Goal: Task Accomplishment & Management: Manage account settings

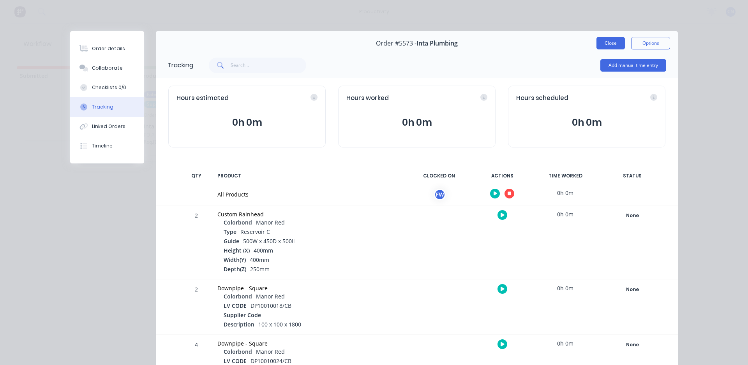
click at [608, 43] on button "Close" at bounding box center [610, 43] width 28 height 12
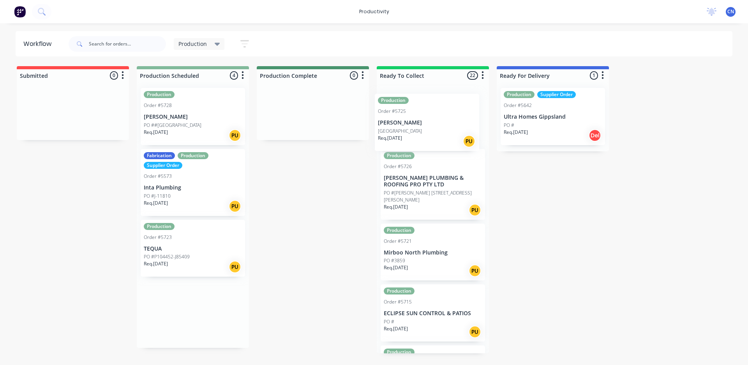
drag, startPoint x: 173, startPoint y: 179, endPoint x: 410, endPoint y: 125, distance: 243.9
click at [410, 125] on div "Submitted 0 Production Scheduled 4 Production Order #5728 [PERSON_NAME] PO ##66…" at bounding box center [587, 209] width 1186 height 287
click at [299, 209] on div "Submitted 0 Production Scheduled 3 Production Order #5728 [PERSON_NAME] PO ##66…" at bounding box center [587, 209] width 1186 height 287
drag, startPoint x: 175, startPoint y: 255, endPoint x: 181, endPoint y: 255, distance: 6.6
click at [181, 255] on div "Production Order #5728 [PERSON_NAME] PO ##66770 Waterloo Rd Req. [DATE] PU Fabr…" at bounding box center [193, 182] width 112 height 201
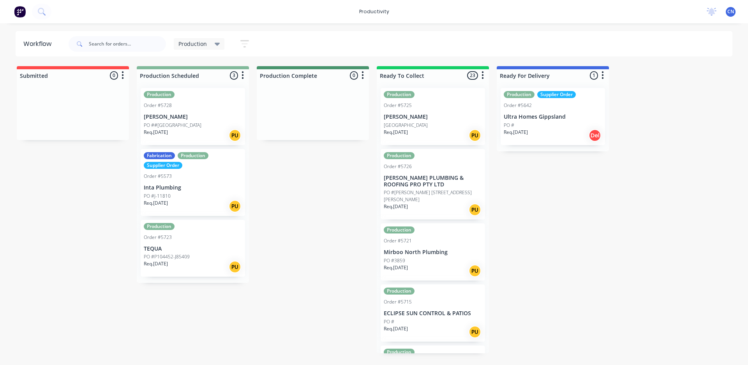
click at [181, 255] on p "PO #P104452-J85409" at bounding box center [167, 256] width 46 height 7
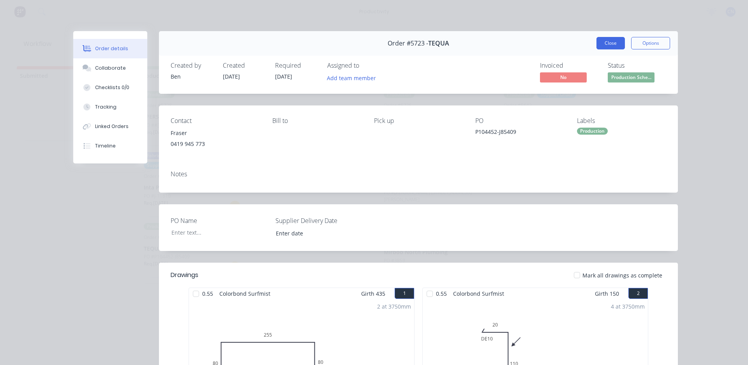
click at [611, 43] on button "Close" at bounding box center [610, 43] width 28 height 12
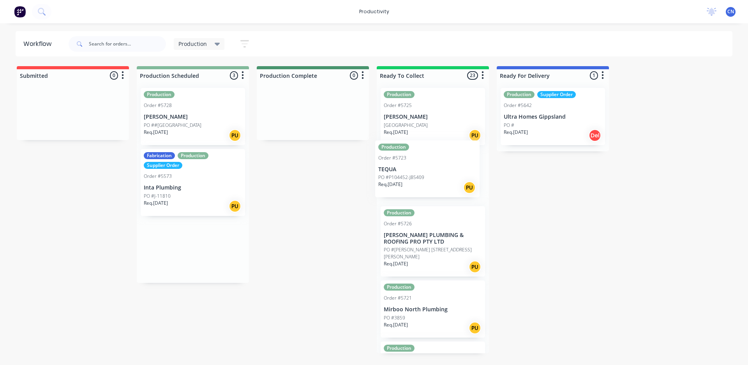
drag, startPoint x: 171, startPoint y: 253, endPoint x: 410, endPoint y: 176, distance: 250.5
click at [409, 174] on div "Submitted 0 Production Scheduled 3 Production Order #5728 [PERSON_NAME] PO ##66…" at bounding box center [587, 209] width 1186 height 287
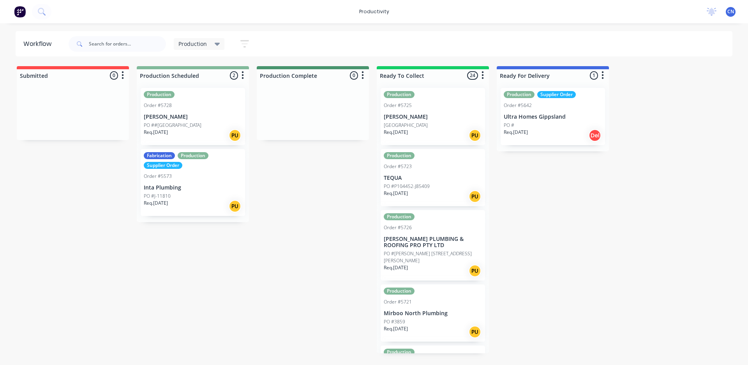
click at [428, 241] on div "Production Order #5725 [PERSON_NAME] [GEOGRAPHIC_DATA] Req. [DATE] PU Productio…" at bounding box center [433, 218] width 112 height 272
click at [424, 245] on p "[PERSON_NAME] PLUMBING & ROOFING PRO PTY LTD" at bounding box center [433, 242] width 98 height 13
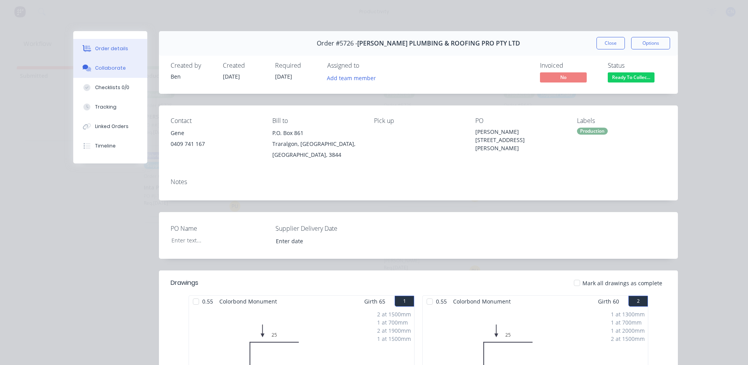
click at [102, 67] on div "Collaborate" at bounding box center [110, 68] width 31 height 7
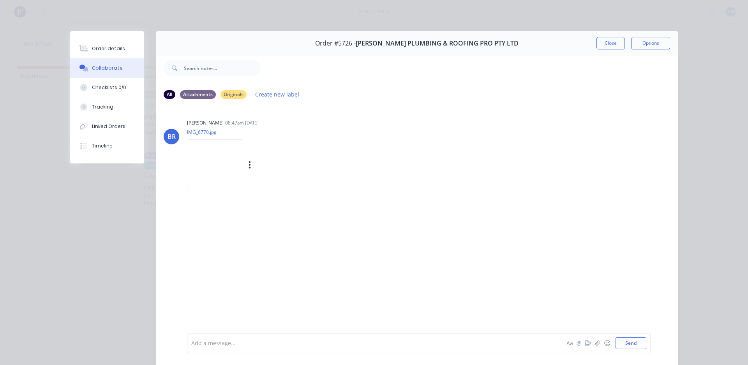
click at [208, 156] on img at bounding box center [215, 164] width 56 height 51
click at [612, 47] on button "Close" at bounding box center [610, 43] width 28 height 12
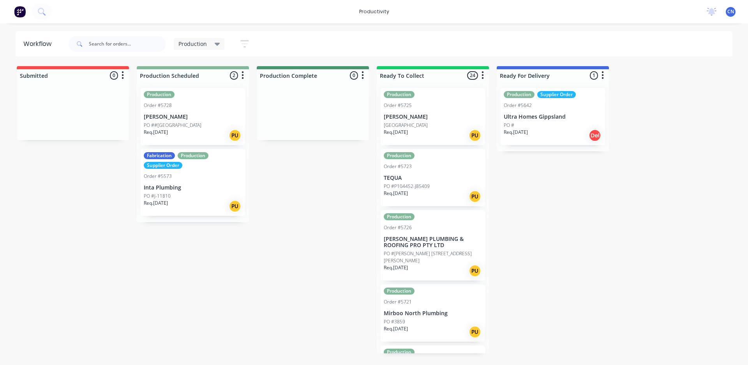
click at [180, 181] on div "Fabrication Production Supplier Order Order #5573 Inta Plumbing PO #J-11810 Req…" at bounding box center [193, 182] width 104 height 67
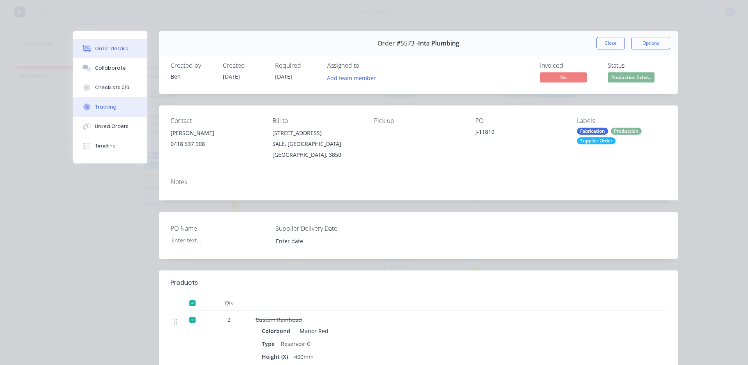
click at [105, 107] on div "Tracking" at bounding box center [105, 107] width 21 height 7
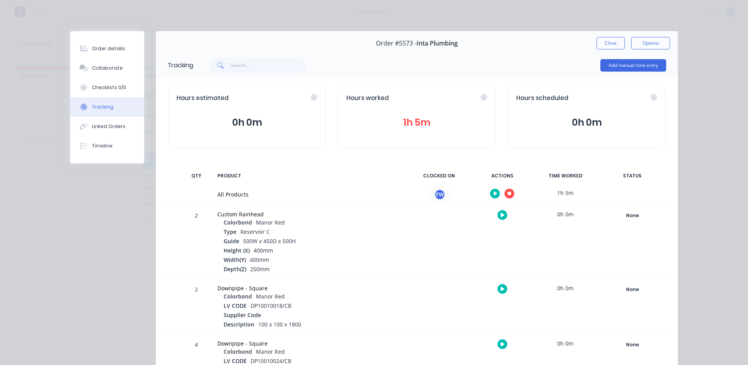
click at [507, 194] on icon "button" at bounding box center [509, 193] width 4 height 5
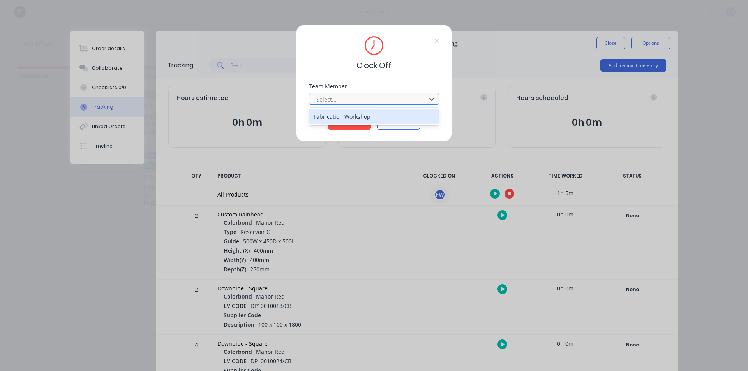
click at [356, 98] on div at bounding box center [368, 100] width 107 height 10
click at [346, 122] on div "Fabrication Workshop" at bounding box center [374, 116] width 130 height 14
click at [346, 122] on button "Clock Off" at bounding box center [349, 123] width 43 height 12
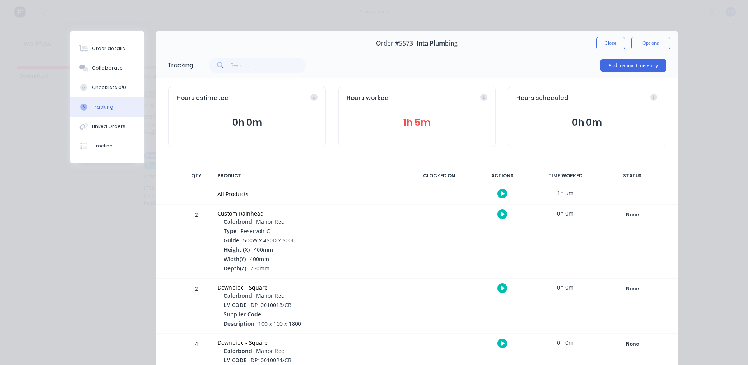
click at [607, 51] on div "Order #5573 - Inta Plumbing Close Options" at bounding box center [417, 43] width 522 height 25
click at [614, 42] on button "Close" at bounding box center [610, 43] width 28 height 12
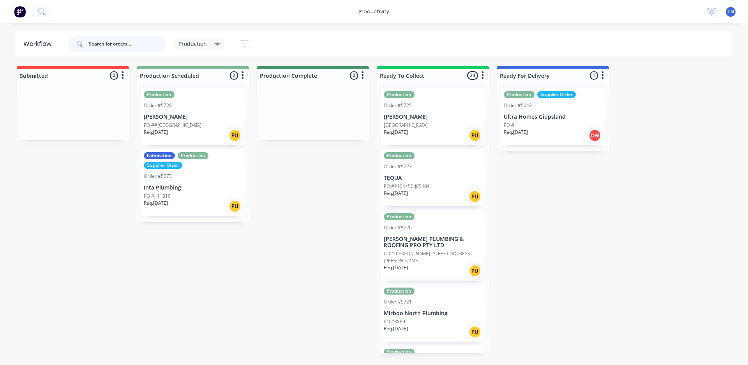
click at [113, 42] on input "text" at bounding box center [127, 44] width 77 height 16
type input "5727"
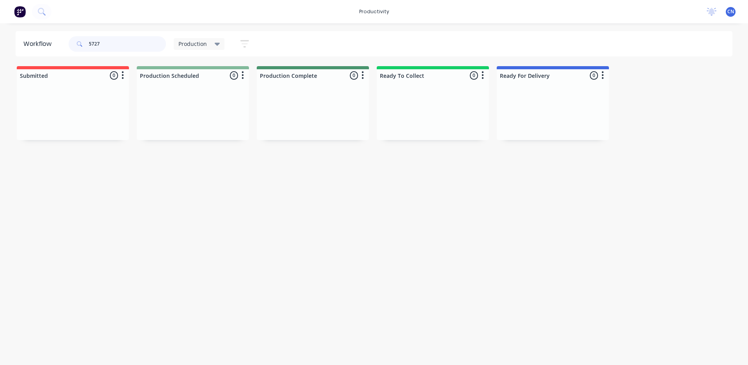
click at [123, 45] on input "5727" at bounding box center [127, 44] width 77 height 16
click at [375, 9] on div "productivity" at bounding box center [374, 12] width 38 height 12
click at [106, 48] on input "5727" at bounding box center [127, 44] width 77 height 16
click at [110, 47] on input "5727" at bounding box center [127, 44] width 77 height 16
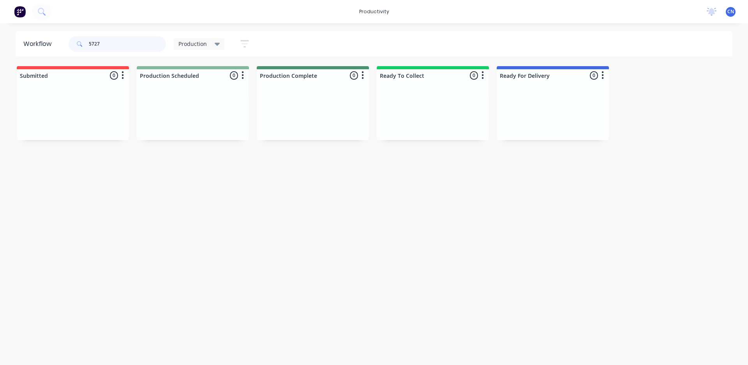
drag, startPoint x: 107, startPoint y: 42, endPoint x: 6, endPoint y: 45, distance: 100.9
click at [7, 45] on div "Workflow 5727 Production Save new view None edit Production (Default) edit Comp…" at bounding box center [374, 43] width 748 height 25
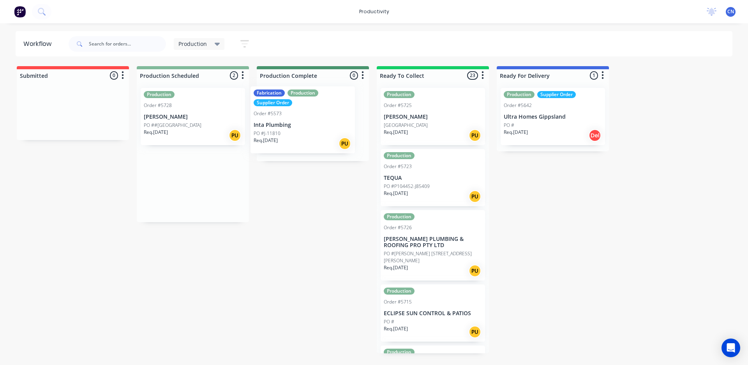
drag, startPoint x: 210, startPoint y: 186, endPoint x: 300, endPoint y: 129, distance: 106.4
click at [300, 130] on div "Submitted 0 Production Scheduled 2 Production Order #5728 Francis Plumbing PO #…" at bounding box center [587, 209] width 1186 height 287
click at [182, 133] on div "Req. 03/09/25 PU" at bounding box center [193, 135] width 98 height 13
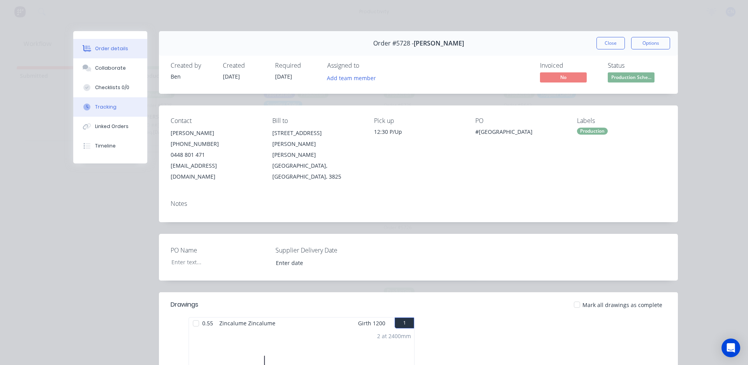
click at [109, 103] on button "Tracking" at bounding box center [110, 106] width 74 height 19
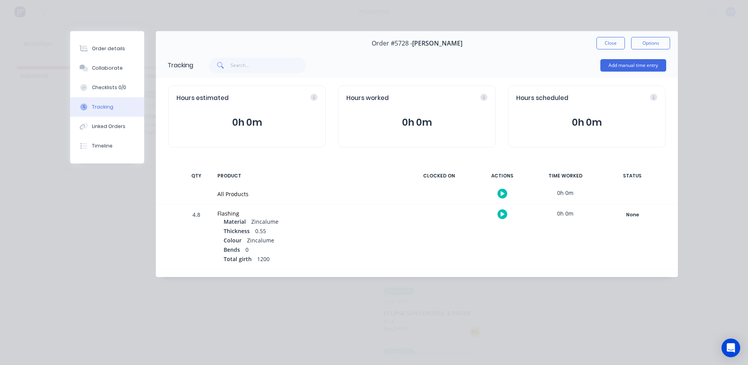
click at [503, 195] on icon "button" at bounding box center [502, 193] width 4 height 5
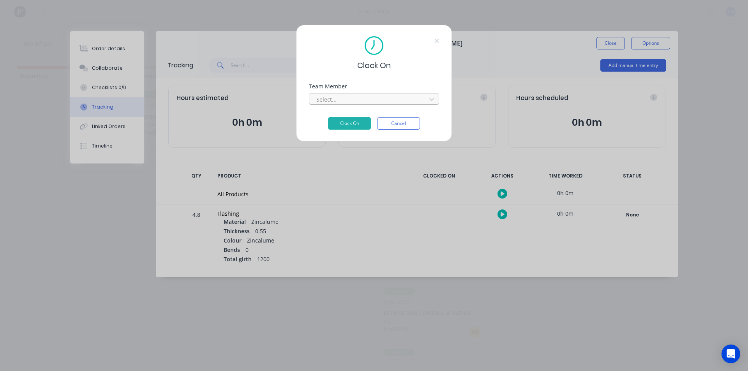
drag, startPoint x: 339, startPoint y: 97, endPoint x: 338, endPoint y: 104, distance: 7.1
click at [338, 97] on div at bounding box center [368, 100] width 107 height 10
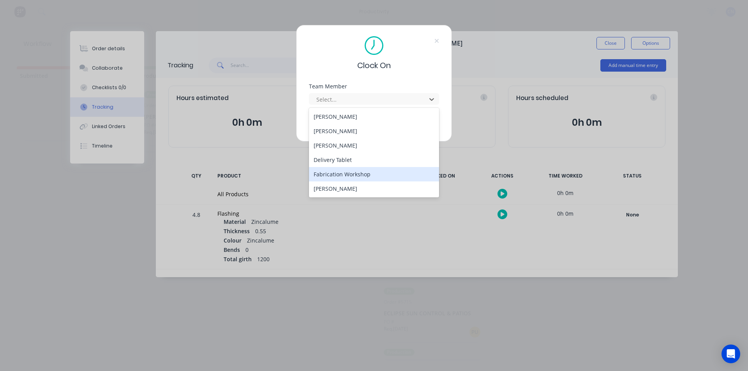
click at [337, 176] on div "Fabrication Workshop" at bounding box center [374, 174] width 130 height 14
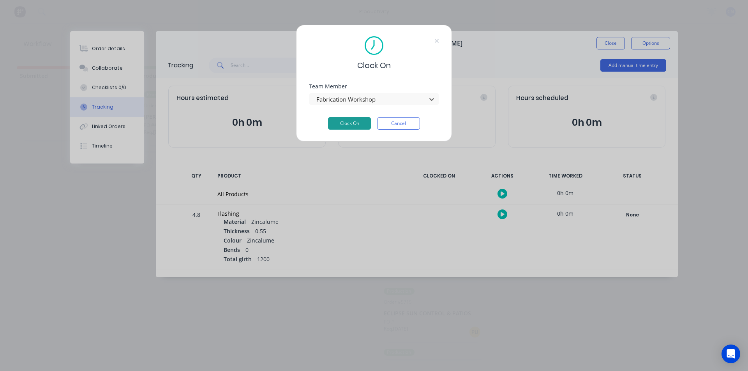
click at [342, 128] on button "Clock On" at bounding box center [349, 123] width 43 height 12
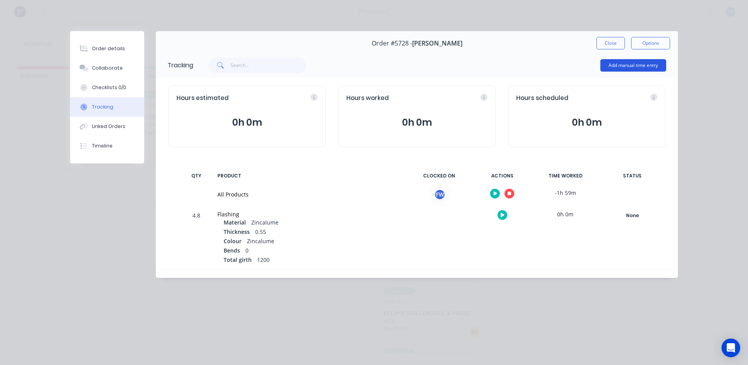
click at [611, 67] on button "Add manual time entry" at bounding box center [633, 65] width 66 height 12
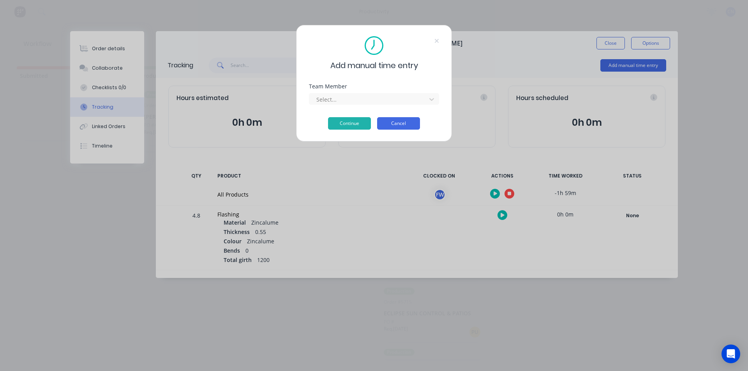
click at [399, 126] on button "Cancel" at bounding box center [398, 123] width 43 height 12
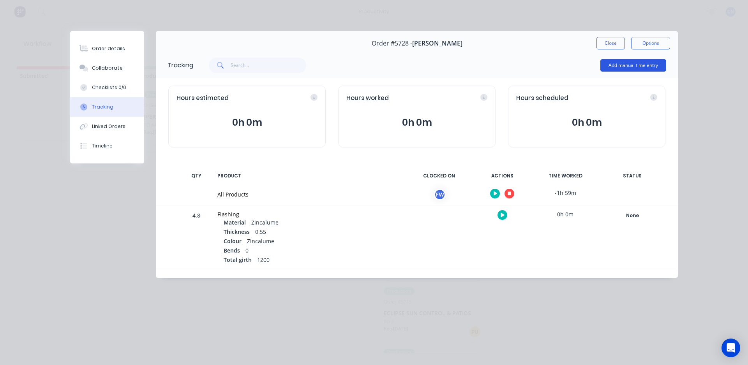
click at [609, 61] on button "Add manual time entry" at bounding box center [633, 65] width 66 height 12
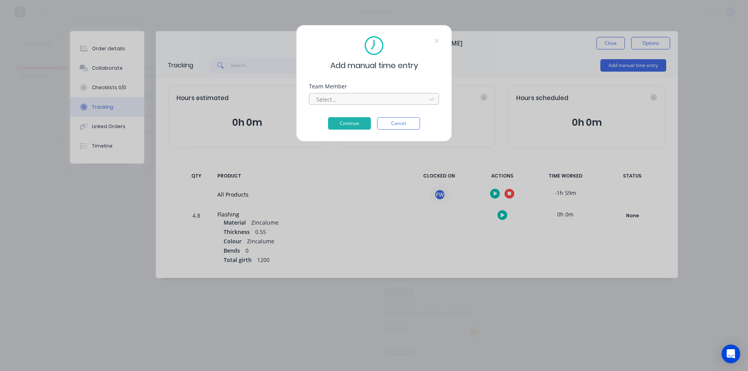
click at [358, 100] on div at bounding box center [368, 100] width 107 height 10
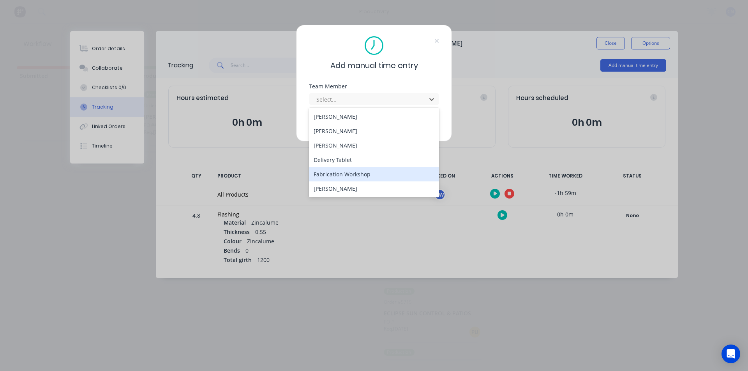
click at [335, 179] on div "Fabrication Workshop" at bounding box center [374, 174] width 130 height 14
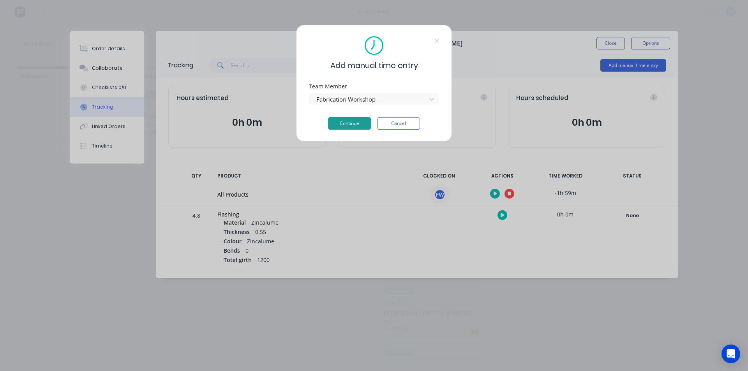
click at [356, 126] on button "Continue" at bounding box center [349, 123] width 43 height 12
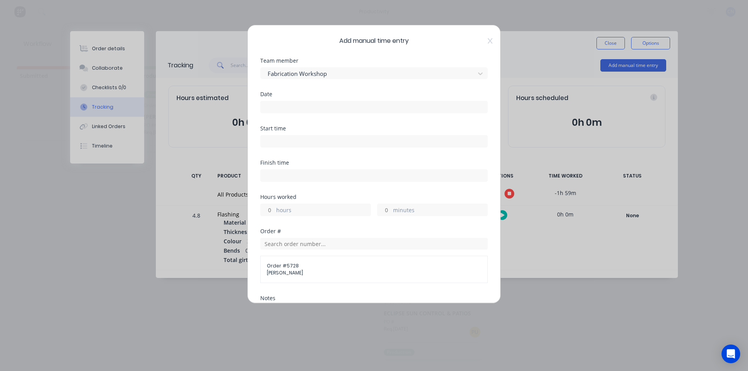
click at [297, 107] on input at bounding box center [374, 107] width 227 height 12
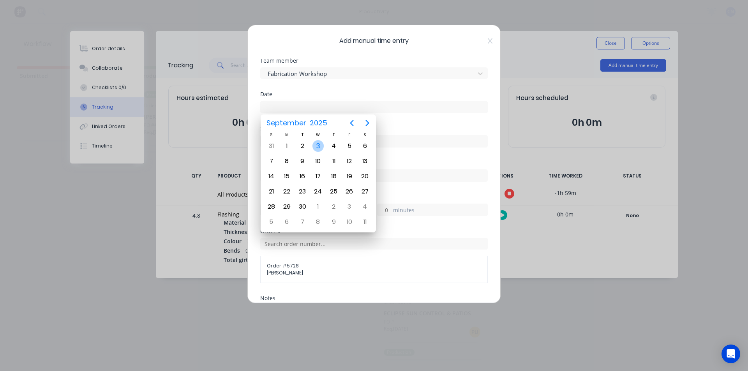
click at [316, 143] on div "3" at bounding box center [318, 146] width 12 height 12
type input "03/09/2025"
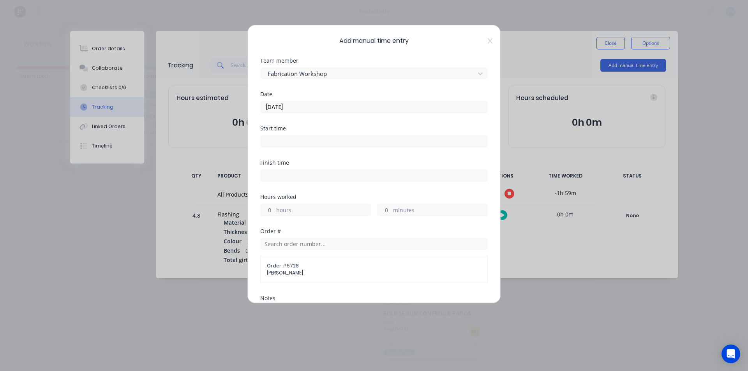
click at [296, 139] on input at bounding box center [374, 142] width 227 height 12
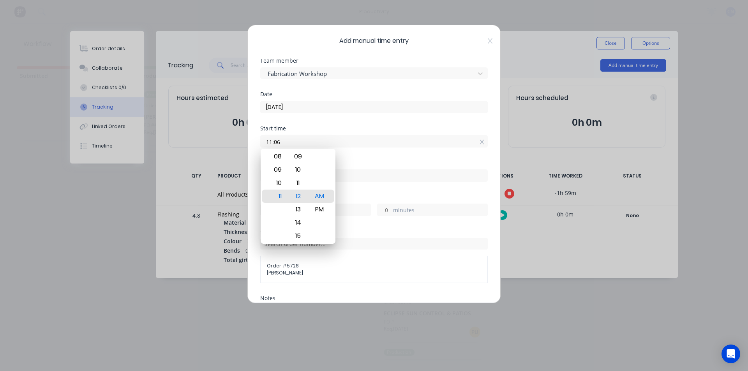
type input "11:06 AM"
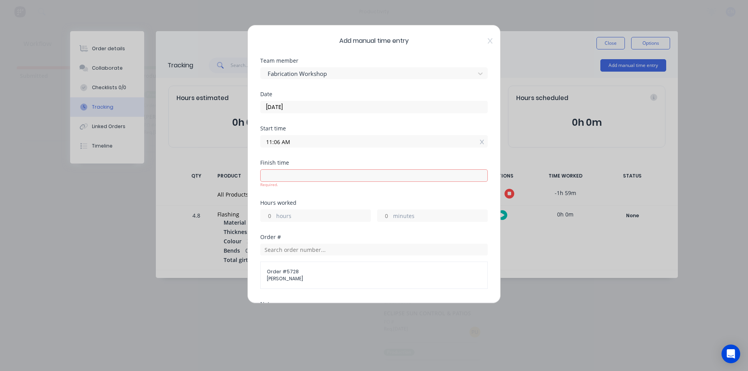
click at [297, 174] on input at bounding box center [374, 176] width 227 height 12
type input "11:12 AM"
type input "0"
type input "6"
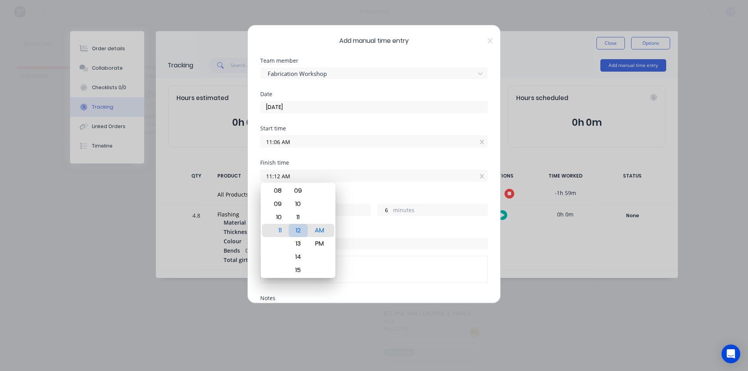
click at [304, 230] on div "12" at bounding box center [298, 230] width 19 height 13
click at [284, 230] on div "11" at bounding box center [276, 230] width 19 height 13
click at [329, 231] on div "AM PM" at bounding box center [319, 230] width 21 height 1072
click at [410, 248] on input "text" at bounding box center [373, 244] width 227 height 12
click at [387, 227] on div "Hours worked 0 hours 6 minutes" at bounding box center [373, 211] width 227 height 34
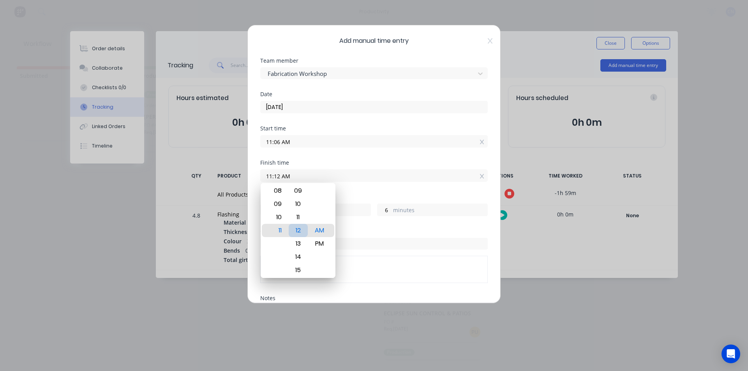
click at [289, 232] on div "12" at bounding box center [298, 230] width 19 height 13
click at [280, 232] on div "11" at bounding box center [276, 230] width 19 height 13
click at [361, 157] on div "Start time 11:06 AM" at bounding box center [373, 143] width 227 height 34
click at [367, 108] on input "03/09/2025" at bounding box center [374, 107] width 227 height 12
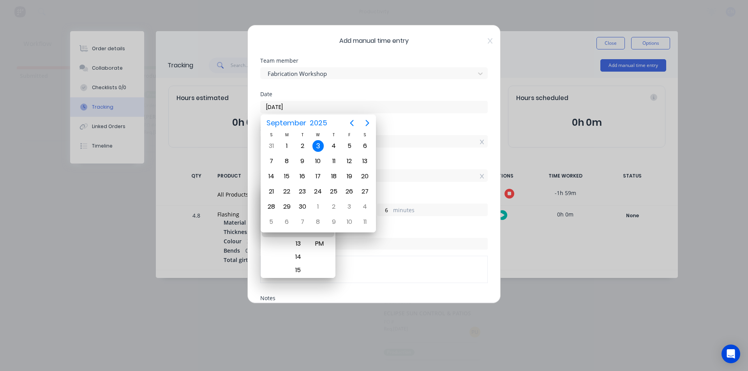
click at [429, 150] on div "Start time 11:06 AM" at bounding box center [373, 143] width 227 height 34
click at [317, 146] on div "3" at bounding box center [318, 146] width 12 height 12
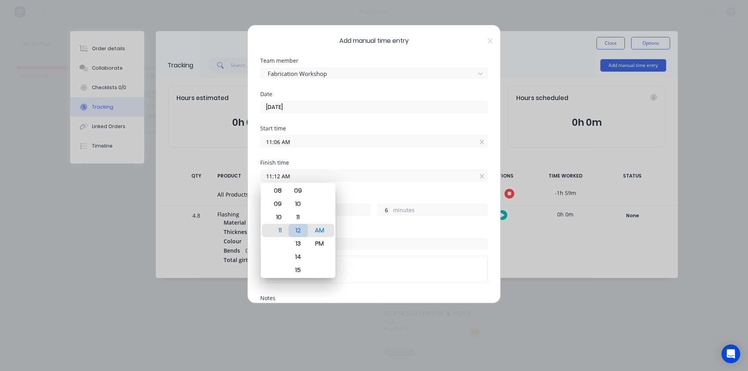
click at [284, 231] on div "11" at bounding box center [276, 230] width 19 height 13
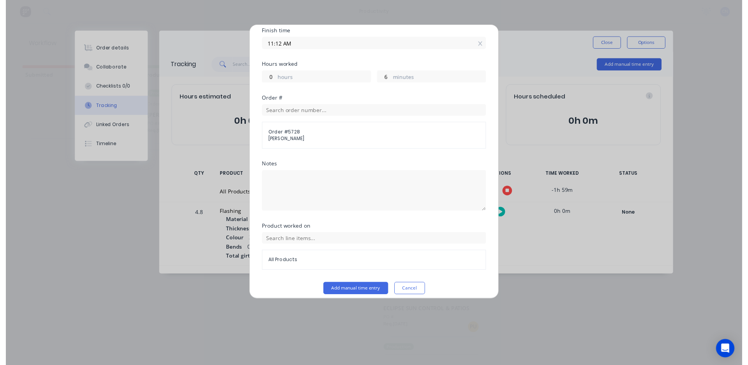
scroll to position [139, 0]
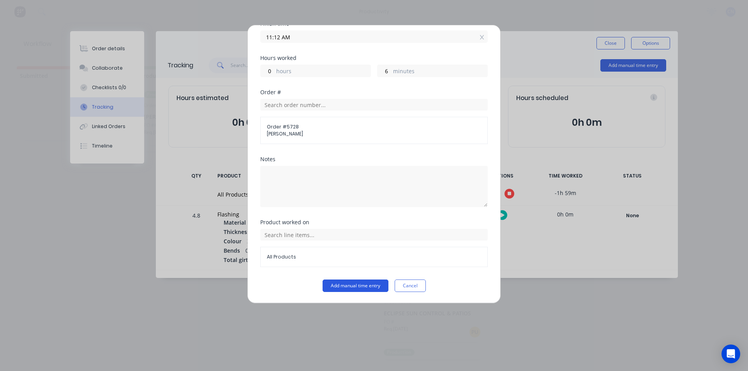
click at [361, 286] on button "Add manual time entry" at bounding box center [355, 286] width 66 height 12
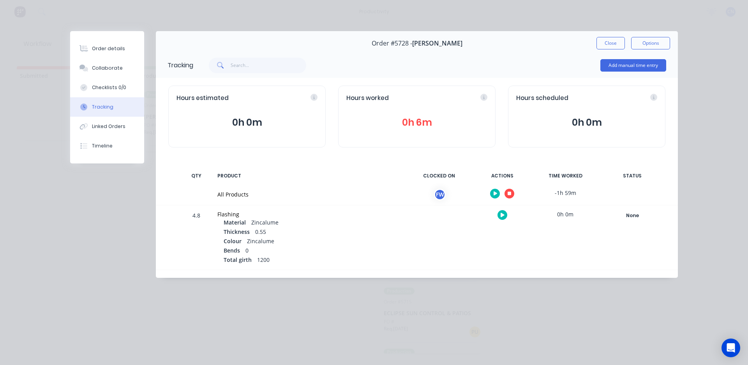
click at [509, 192] on icon "button" at bounding box center [509, 194] width 4 height 4
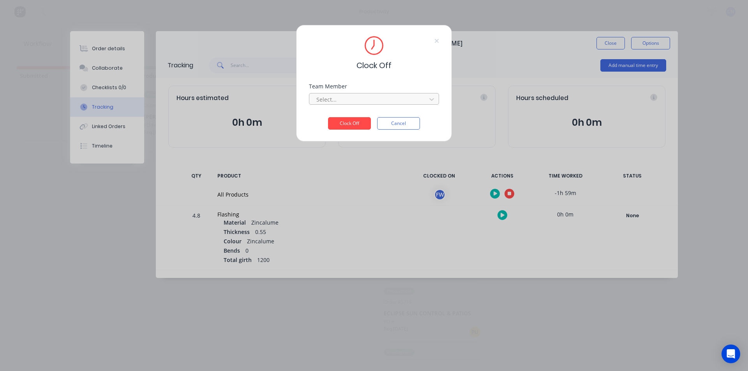
click at [364, 96] on div at bounding box center [368, 100] width 107 height 10
click at [338, 118] on div "Fabrication Workshop" at bounding box center [374, 116] width 130 height 14
click at [345, 123] on button "Clock Off" at bounding box center [349, 123] width 43 height 12
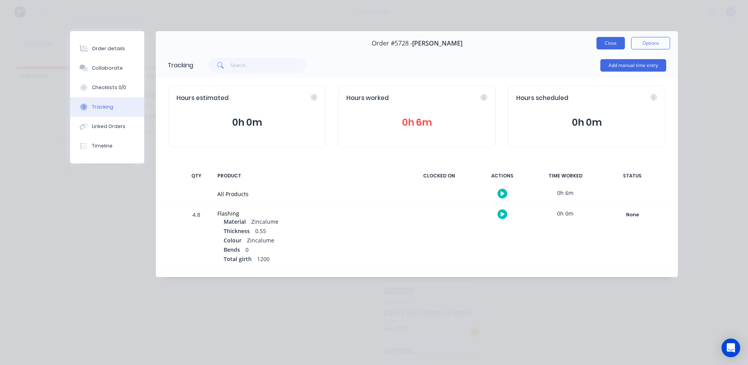
click at [612, 42] on button "Close" at bounding box center [610, 43] width 28 height 12
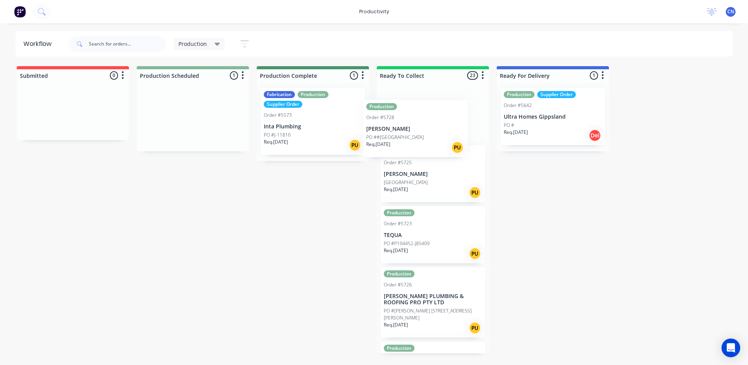
drag, startPoint x: 184, startPoint y: 130, endPoint x: 408, endPoint y: 139, distance: 224.5
click at [411, 141] on div "Submitted 0 Production Scheduled 1 Production Order #5728 Francis Plumbing PO #…" at bounding box center [587, 209] width 1186 height 287
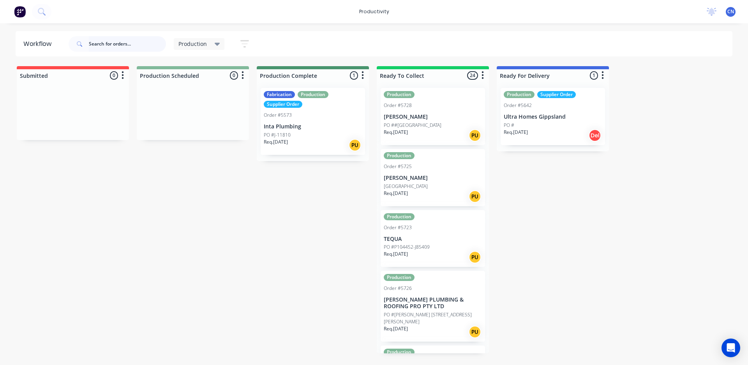
click at [103, 45] on input "text" at bounding box center [127, 44] width 77 height 16
click at [197, 106] on div at bounding box center [193, 111] width 112 height 58
click at [209, 43] on div "Production" at bounding box center [199, 43] width 42 height 7
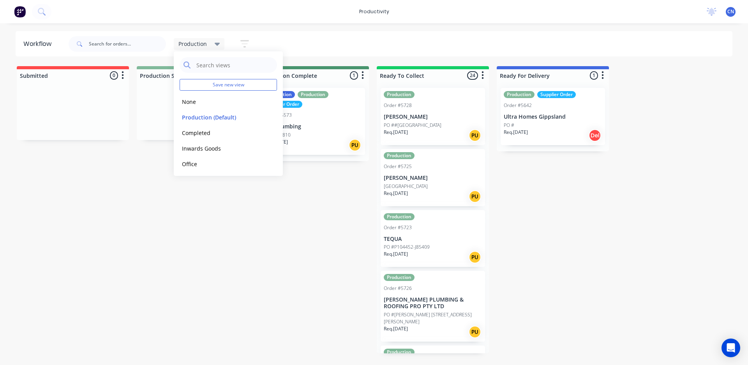
click at [262, 49] on div "Production Save new view None edit Production (Default) edit Completed edit Inw…" at bounding box center [399, 43] width 665 height 23
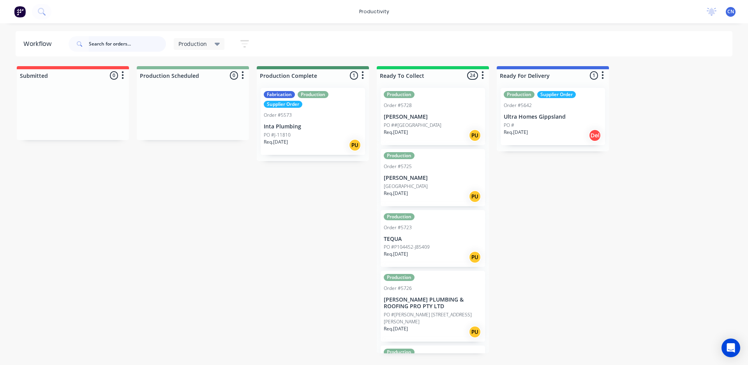
click at [93, 40] on input "text" at bounding box center [127, 44] width 77 height 16
type input "5727"
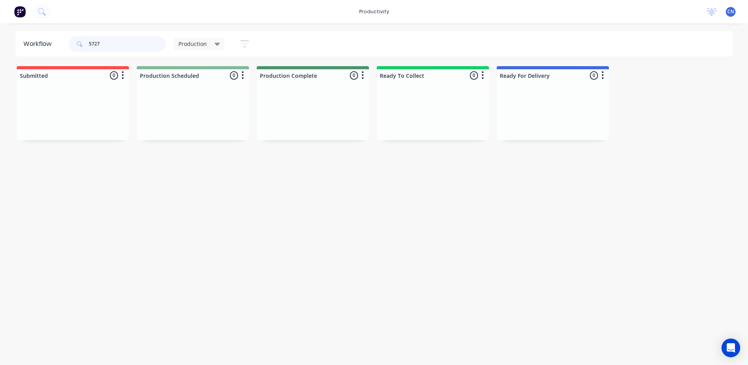
click at [103, 44] on input "5727" at bounding box center [127, 44] width 77 height 16
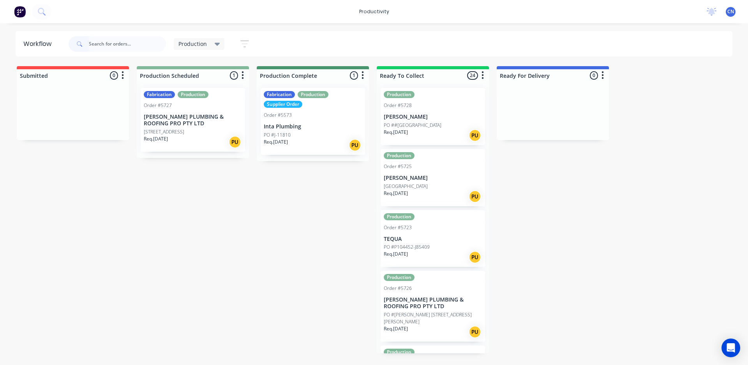
drag, startPoint x: 0, startPoint y: 0, endPoint x: 319, endPoint y: 266, distance: 415.0
click at [323, 275] on div "Submitted 0 Production Scheduled 1 Fabrication Production Order #5727 BOSSE PLU…" at bounding box center [587, 209] width 1186 height 287
click at [178, 123] on p "[PERSON_NAME] PLUMBING & ROOFING PRO PTY LTD" at bounding box center [193, 120] width 98 height 13
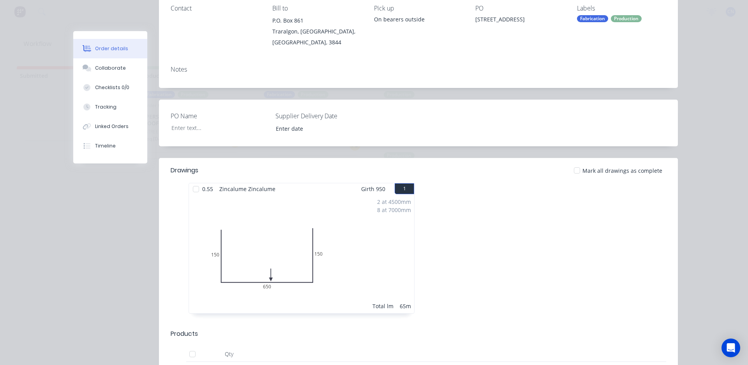
scroll to position [117, 0]
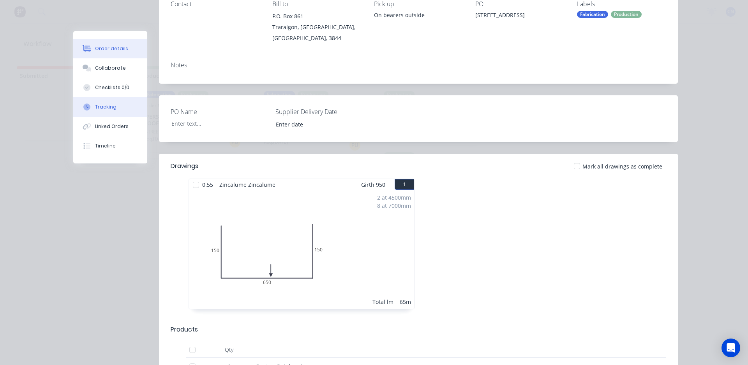
click at [102, 103] on button "Tracking" at bounding box center [110, 106] width 74 height 19
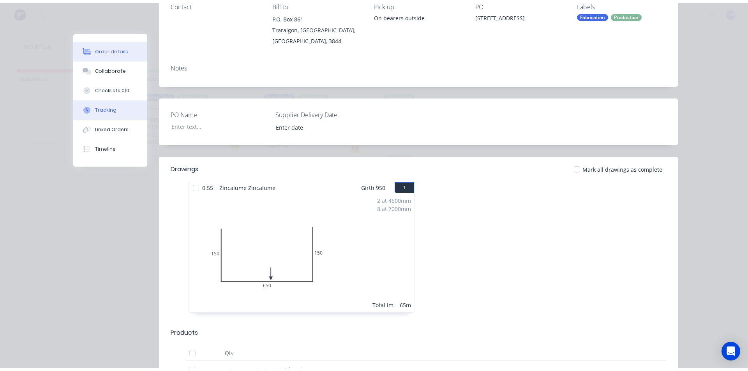
scroll to position [0, 0]
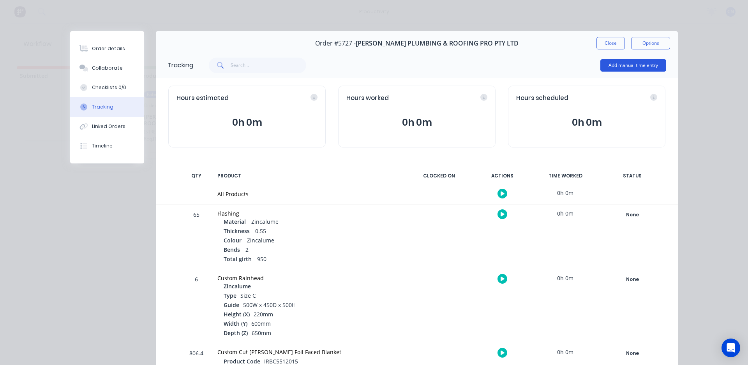
click at [617, 69] on button "Add manual time entry" at bounding box center [633, 65] width 66 height 12
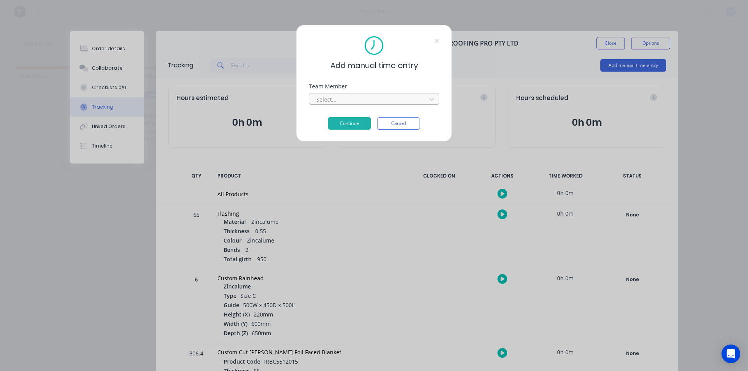
click at [322, 97] on div at bounding box center [368, 100] width 107 height 10
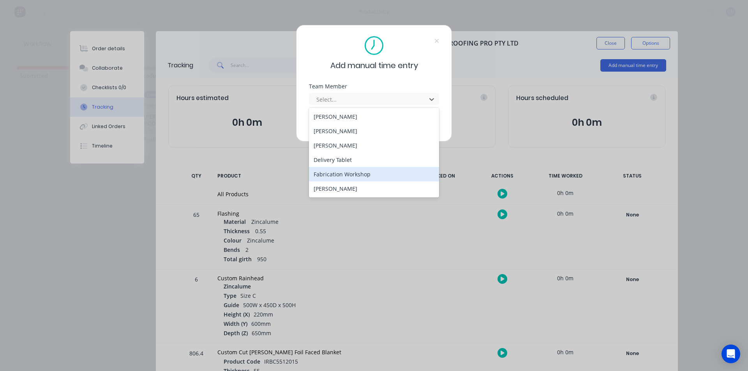
click at [346, 173] on div "Fabrication Workshop" at bounding box center [374, 174] width 130 height 14
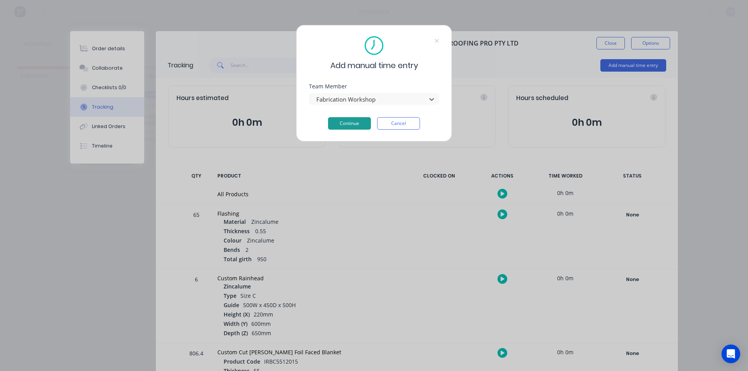
click at [347, 127] on button "Continue" at bounding box center [349, 123] width 43 height 12
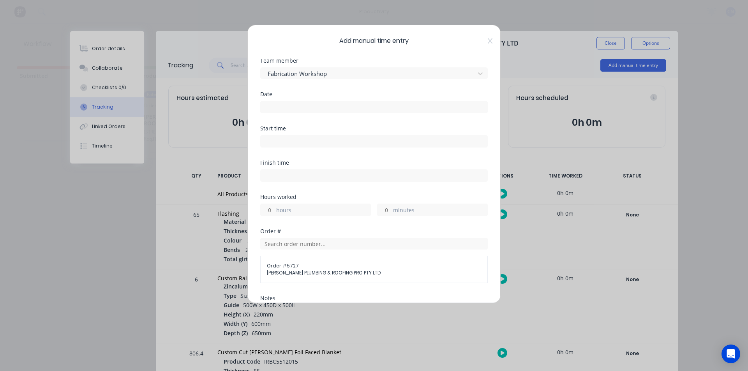
click at [293, 99] on div at bounding box center [373, 106] width 227 height 14
click at [296, 106] on input at bounding box center [374, 107] width 227 height 12
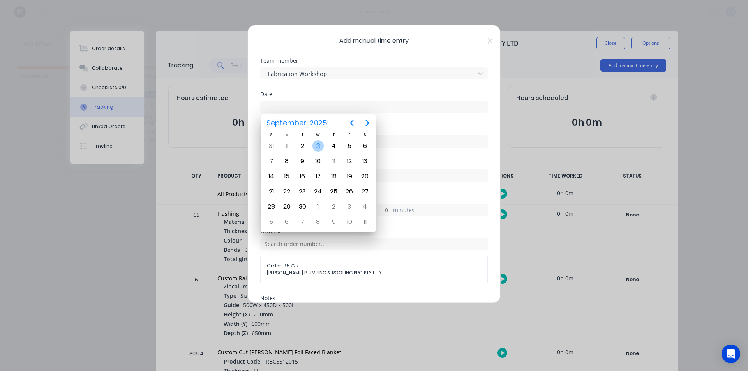
click at [317, 145] on div "3" at bounding box center [318, 146] width 12 height 12
type input "03/09/2025"
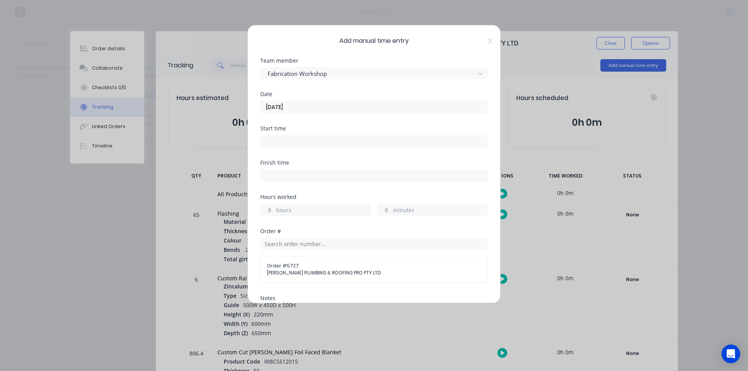
click at [286, 143] on input at bounding box center [374, 142] width 227 height 12
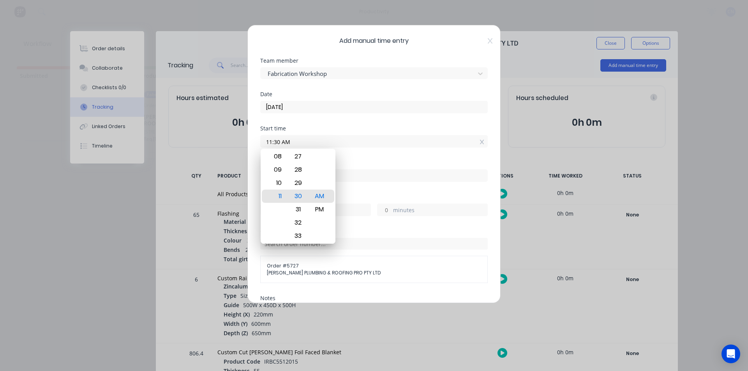
drag, startPoint x: 279, startPoint y: 143, endPoint x: 274, endPoint y: 143, distance: 5.1
click at [274, 144] on input "11:30 AM" at bounding box center [374, 142] width 227 height 12
type input "11:12 AM"
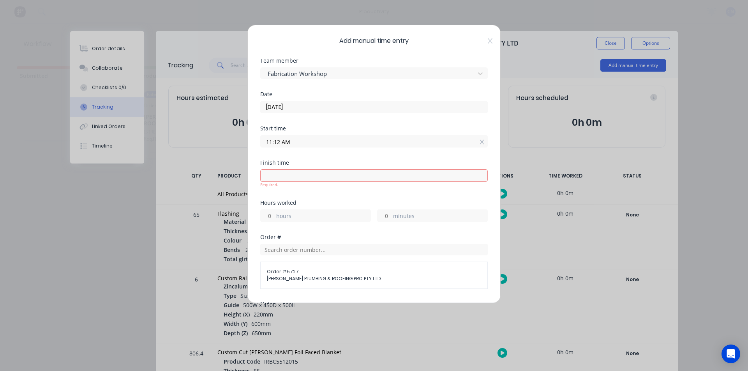
click at [305, 174] on input at bounding box center [374, 176] width 227 height 12
type input "11:30 AM"
type input "0"
type input "18"
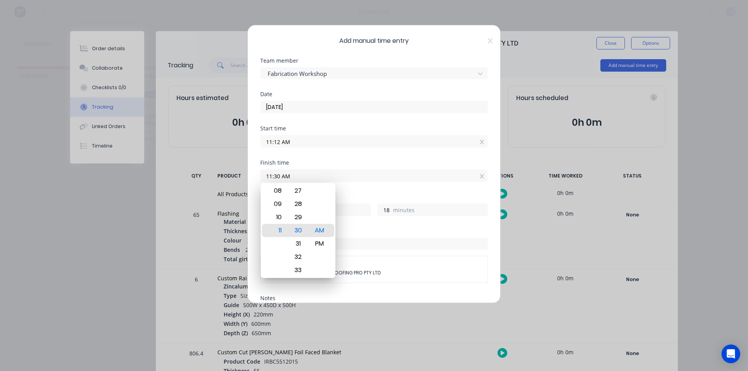
click at [318, 173] on input "11:30 AM" at bounding box center [374, 176] width 227 height 12
drag, startPoint x: 317, startPoint y: 173, endPoint x: 120, endPoint y: 158, distance: 198.4
click at [118, 179] on div "Add manual time entry Team member Fabrication Workshop Date 03/09/2025 Start ti…" at bounding box center [374, 185] width 748 height 371
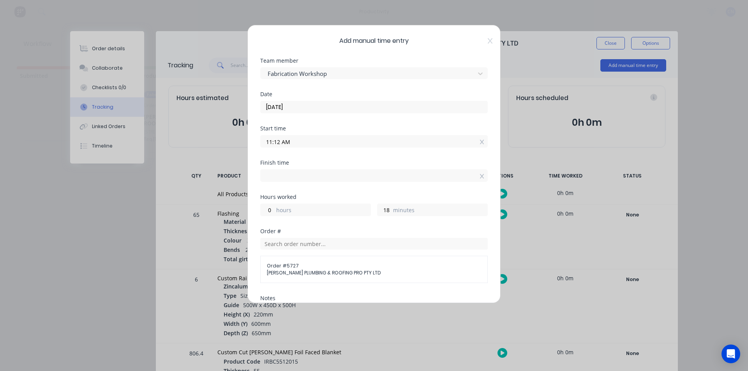
type input "]"
click at [120, 227] on div "Add manual time entry Team member Fabrication Workshop Date 03/09/2025 Start ti…" at bounding box center [374, 185] width 748 height 371
click at [488, 42] on icon at bounding box center [490, 41] width 5 height 6
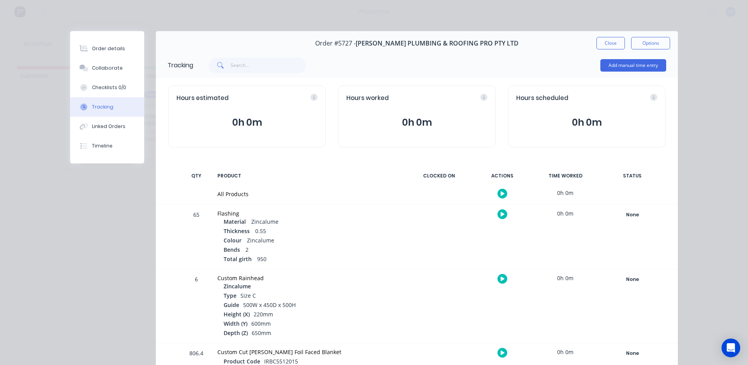
click at [500, 195] on icon "button" at bounding box center [502, 194] width 4 height 4
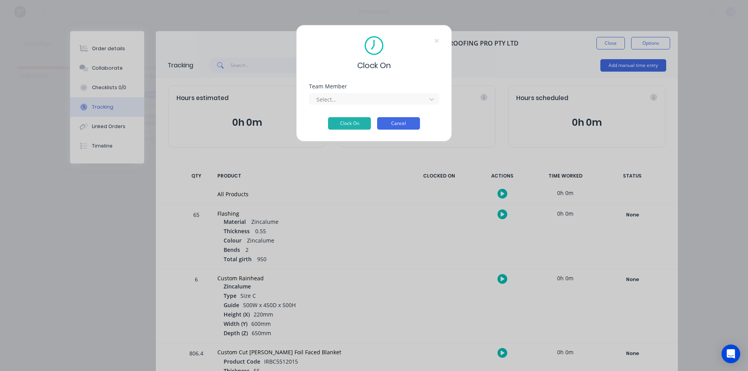
click at [403, 124] on button "Cancel" at bounding box center [398, 123] width 43 height 12
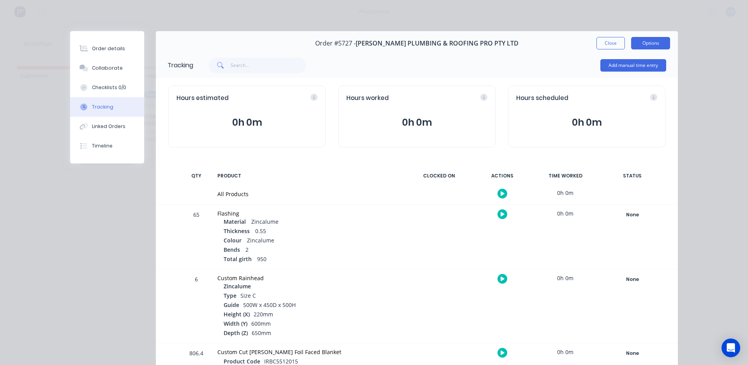
click at [646, 40] on button "Options" at bounding box center [650, 43] width 39 height 12
click at [500, 78] on div "Hours estimated 0h 0m Hours worked 0h 0m Hours scheduled 0h 0m" at bounding box center [417, 116] width 522 height 77
click at [621, 69] on button "Add manual time entry" at bounding box center [633, 65] width 66 height 12
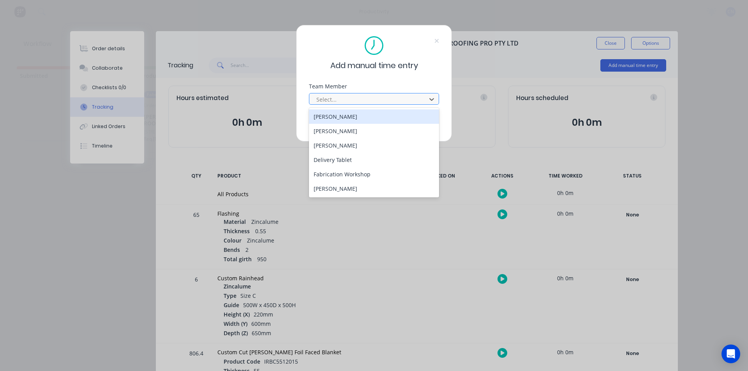
click at [375, 97] on div at bounding box center [368, 100] width 107 height 10
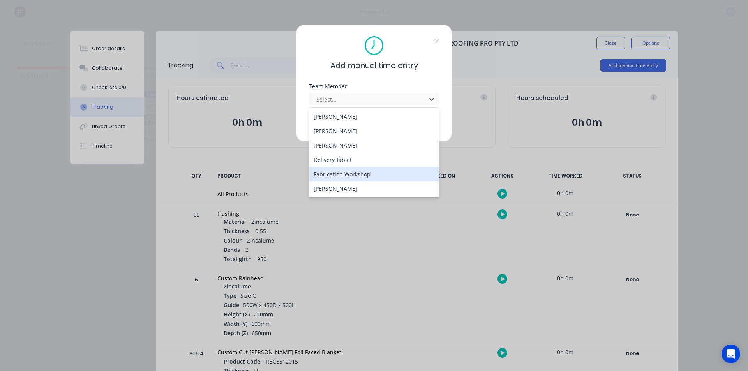
click at [345, 174] on div "Fabrication Workshop" at bounding box center [374, 174] width 130 height 14
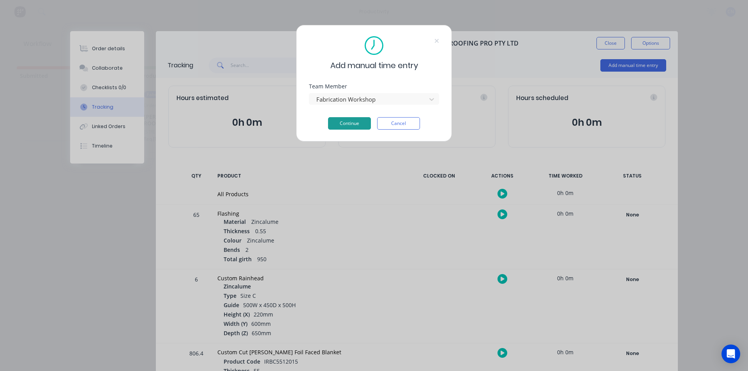
click at [350, 122] on button "Continue" at bounding box center [349, 123] width 43 height 12
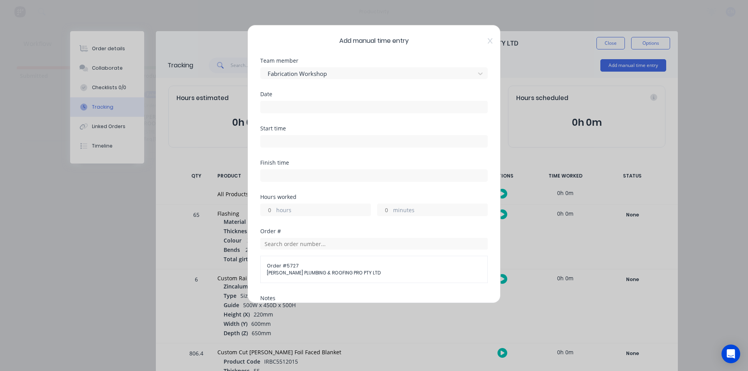
click at [275, 141] on input at bounding box center [374, 142] width 227 height 12
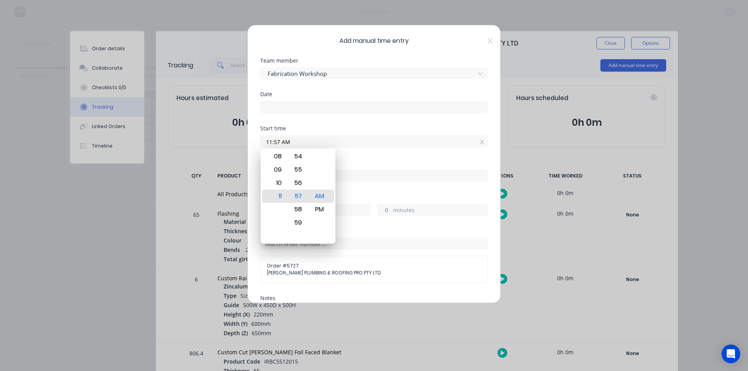
click at [278, 144] on input "11:57 AM" at bounding box center [374, 142] width 227 height 12
type input "11:14 AM"
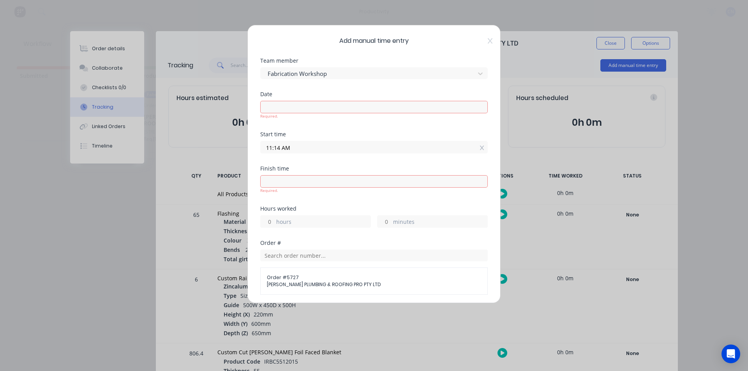
click at [289, 111] on input at bounding box center [374, 107] width 227 height 12
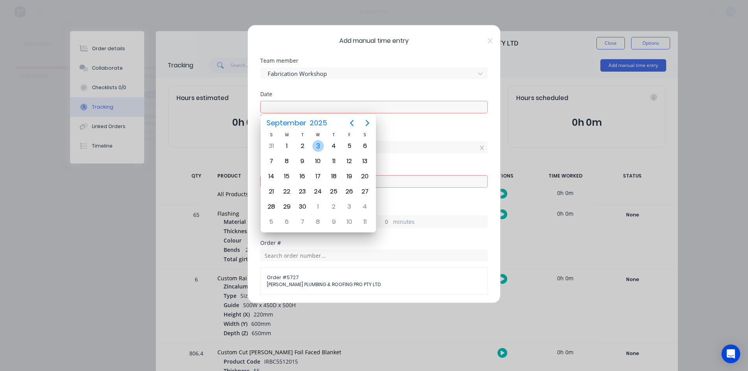
click at [319, 145] on div "3" at bounding box center [318, 146] width 12 height 12
type input "03/09/2025"
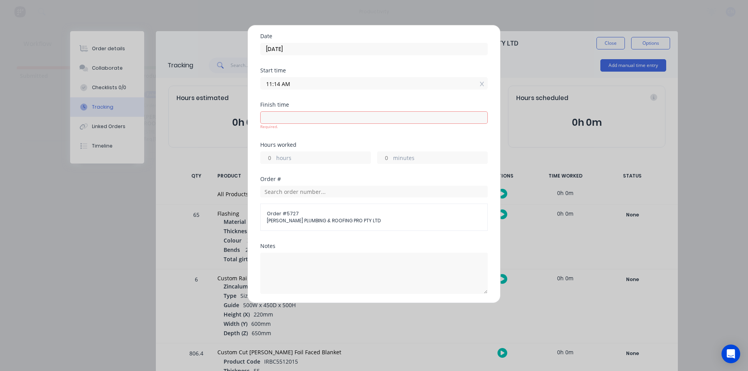
scroll to position [39, 0]
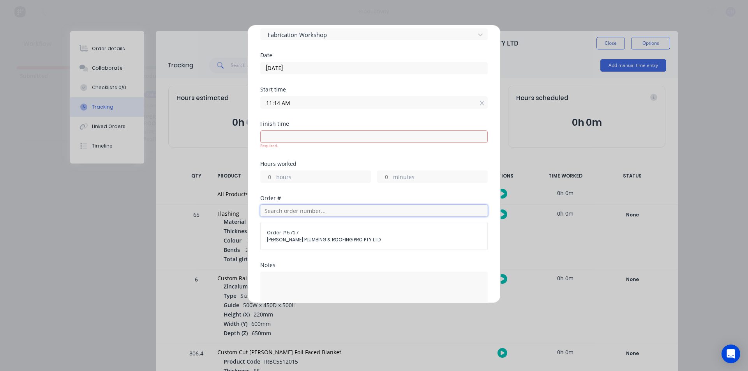
click at [306, 207] on input "text" at bounding box center [373, 211] width 227 height 12
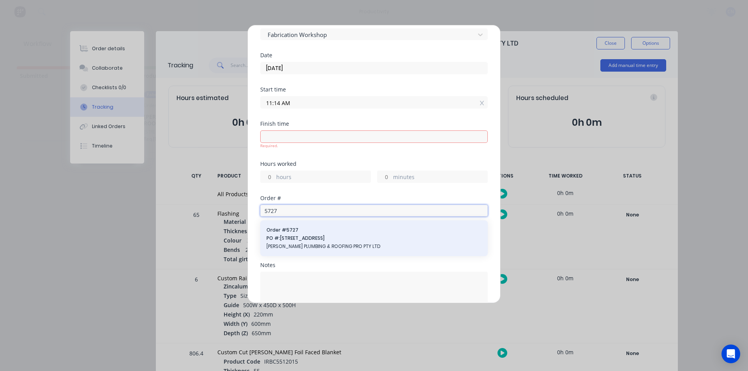
type input "5727"
click at [318, 251] on div "Order # 5727 PO #: 57 Rocla Road BOSSE PLUMBING & ROOFING PRO PTY LTD" at bounding box center [373, 238] width 227 height 36
click at [314, 242] on span "PO #: 57 Rocla Road" at bounding box center [373, 238] width 215 height 7
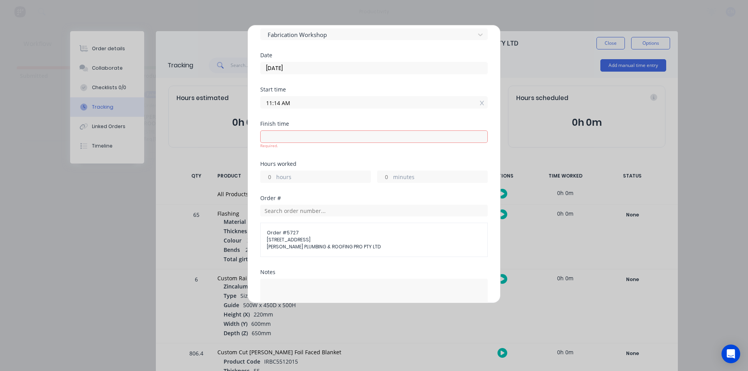
scroll to position [78, 0]
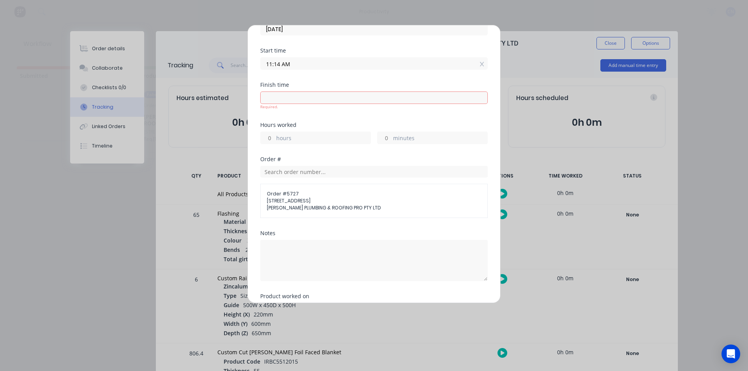
click at [296, 96] on input at bounding box center [374, 98] width 227 height 12
type input "11:57 AM"
type input "0"
type input "43"
